Goal: Download file/media

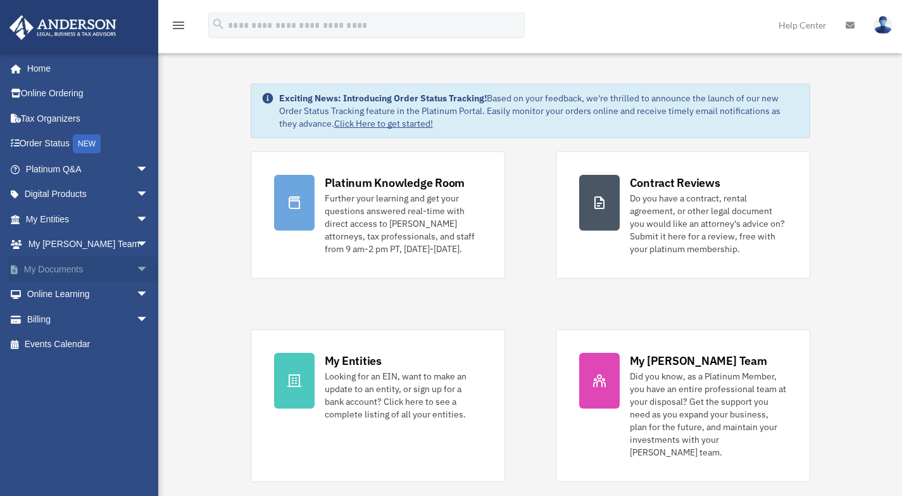
click at [71, 274] on link "My Documents arrow_drop_down" at bounding box center [88, 268] width 159 height 25
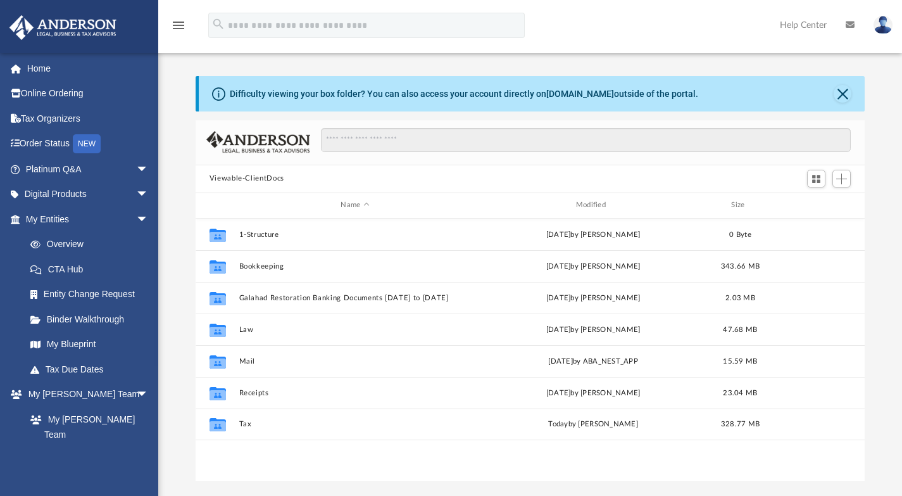
scroll to position [279, 660]
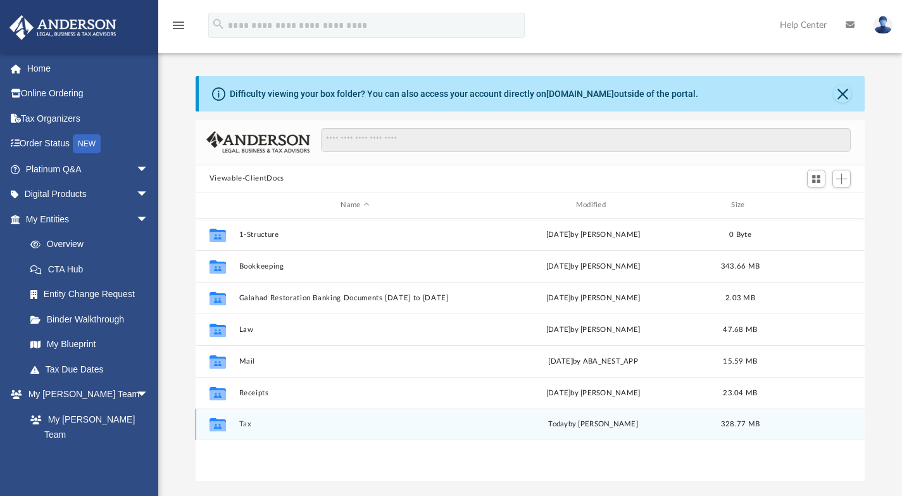
click at [242, 424] on button "Tax" at bounding box center [355, 424] width 232 height 8
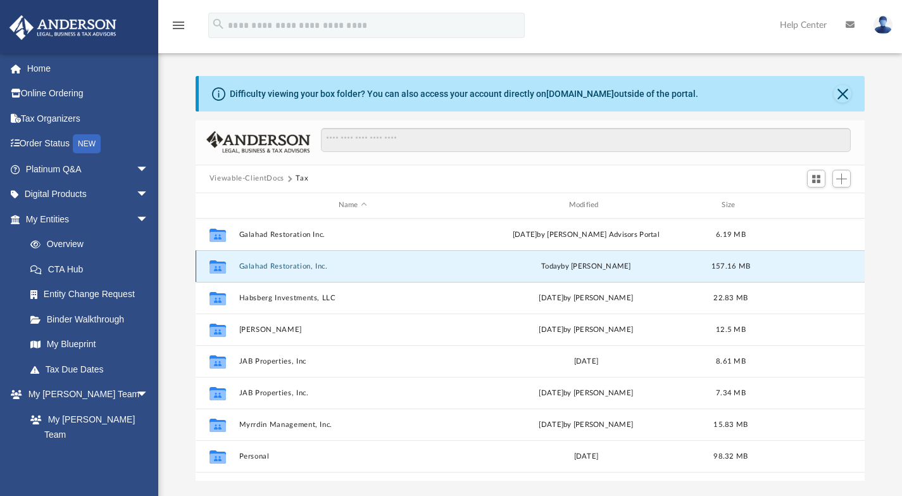
click at [269, 265] on button "Galahad Restoration, Inc." at bounding box center [353, 266] width 228 height 8
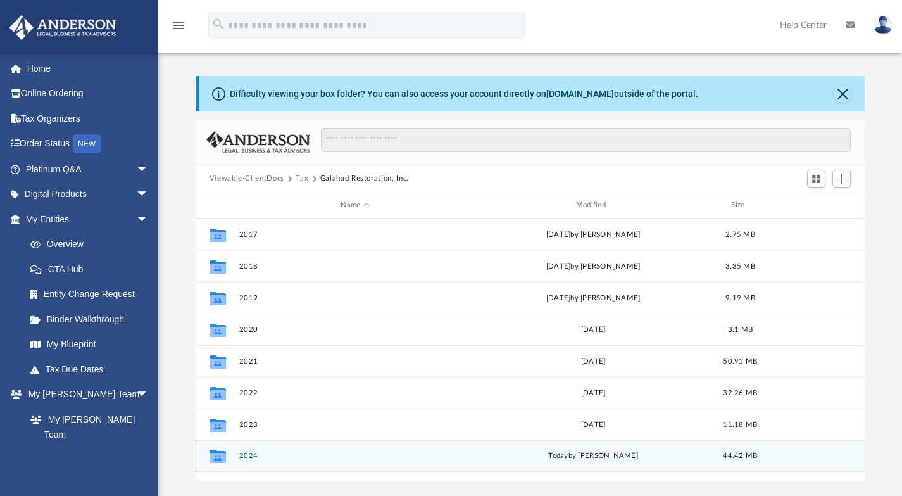
click at [248, 454] on button "2024" at bounding box center [355, 455] width 232 height 8
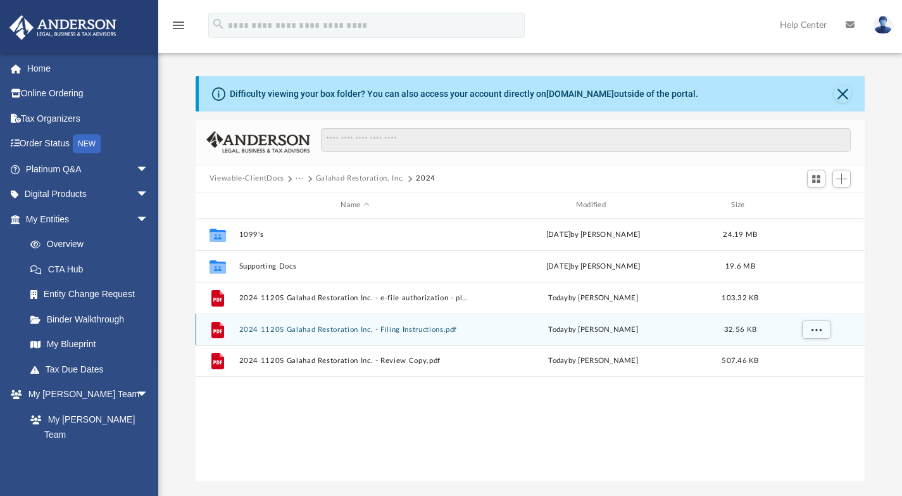
click at [298, 330] on button "2024 1120S Galahad Restoration Inc. - Filing Instructions.pdf" at bounding box center [355, 329] width 232 height 8
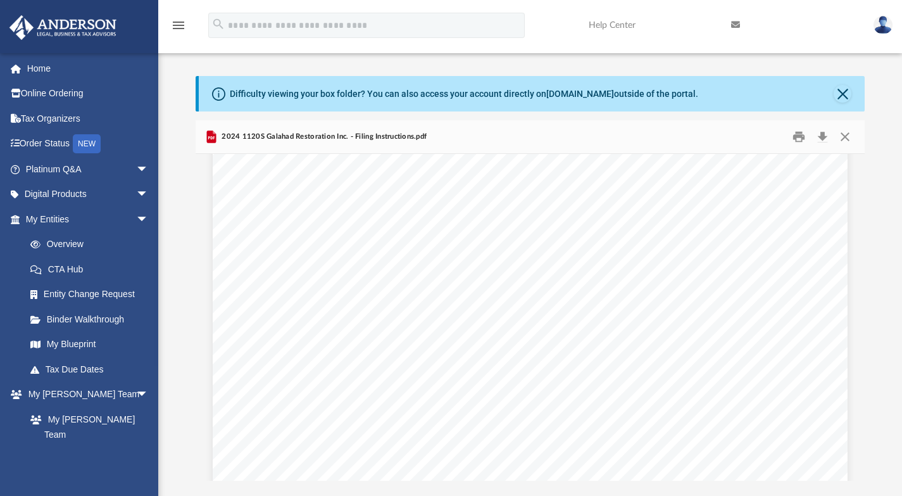
scroll to position [0, 0]
click at [205, 313] on button "Preview" at bounding box center [210, 316] width 28 height 35
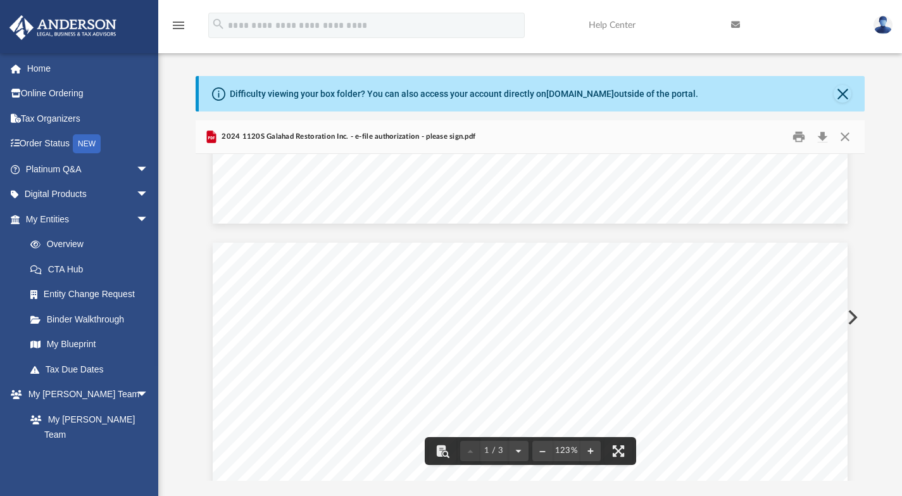
scroll to position [823, 0]
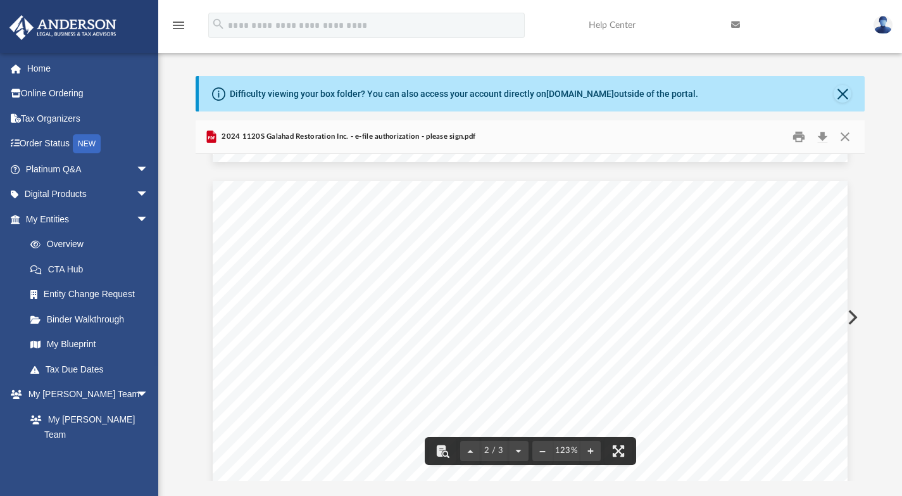
click at [853, 313] on button "Preview" at bounding box center [852, 316] width 28 height 35
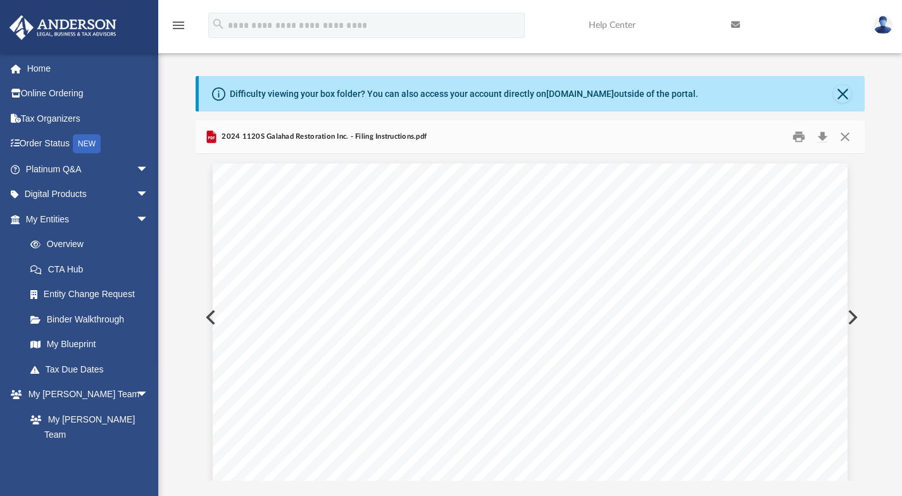
click at [853, 313] on button "Preview" at bounding box center [852, 316] width 28 height 35
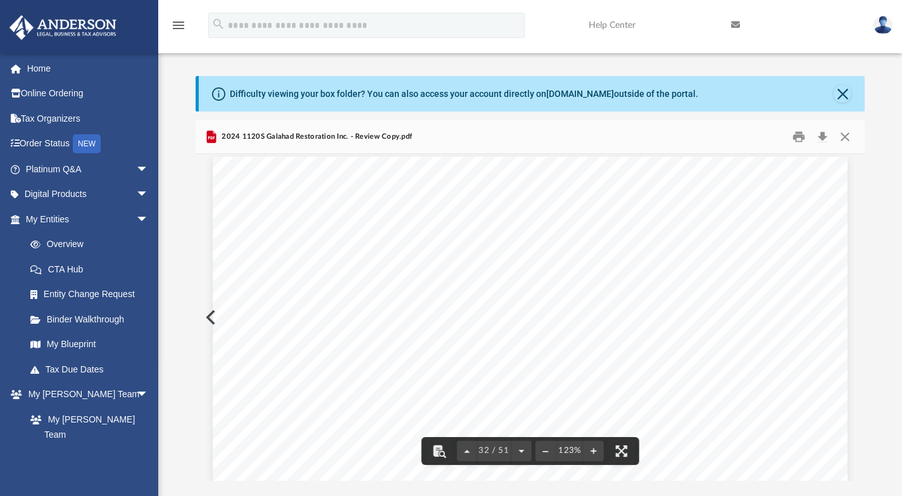
scroll to position [25327, 0]
click at [550, 306] on span "227." at bounding box center [564, 305] width 29 height 10
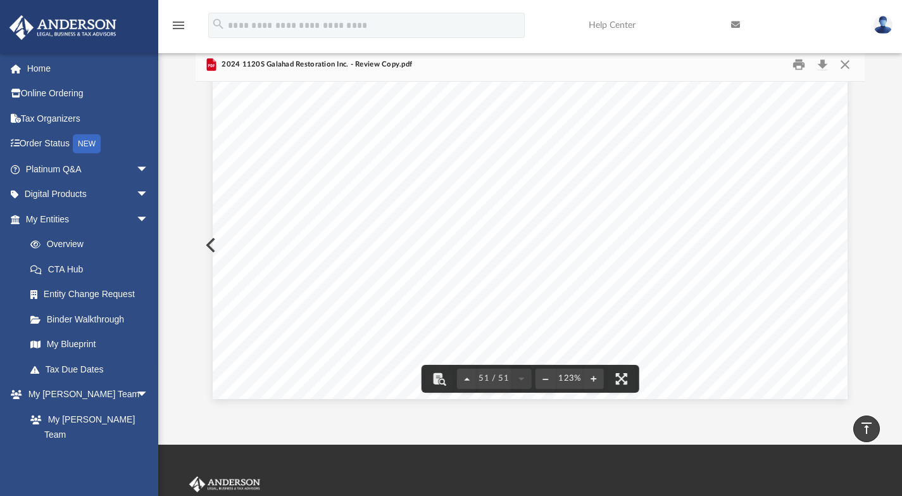
scroll to position [0, 0]
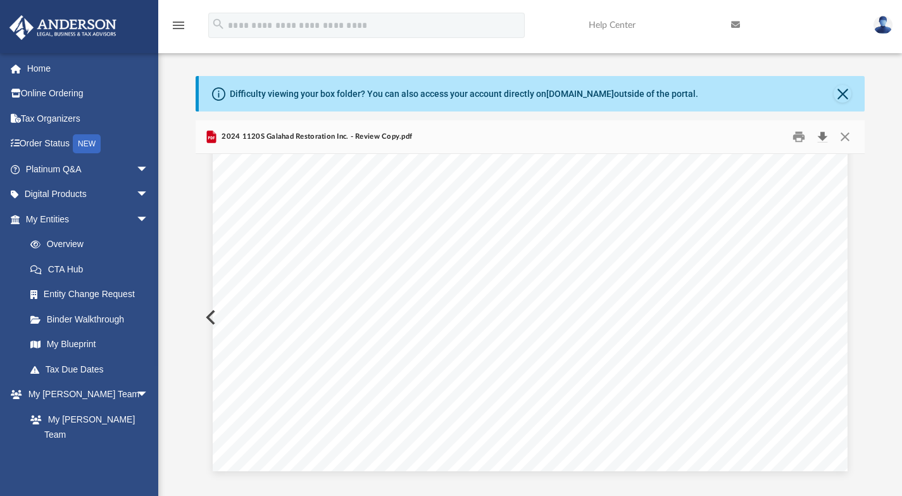
click at [819, 134] on button "Download" at bounding box center [822, 137] width 23 height 20
